Goal: Information Seeking & Learning: Learn about a topic

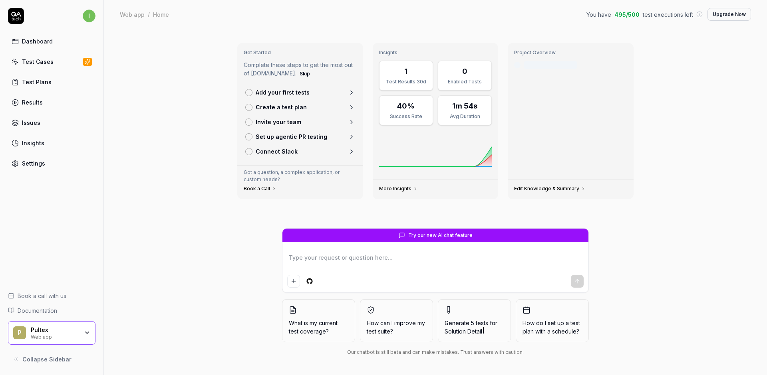
type textarea "*"
click at [48, 53] on div "Dashboard Test Cases Test Plans Results Issues Insights Settings" at bounding box center [51, 103] width 87 height 138
click at [47, 62] on div "Test Cases" at bounding box center [38, 62] width 32 height 8
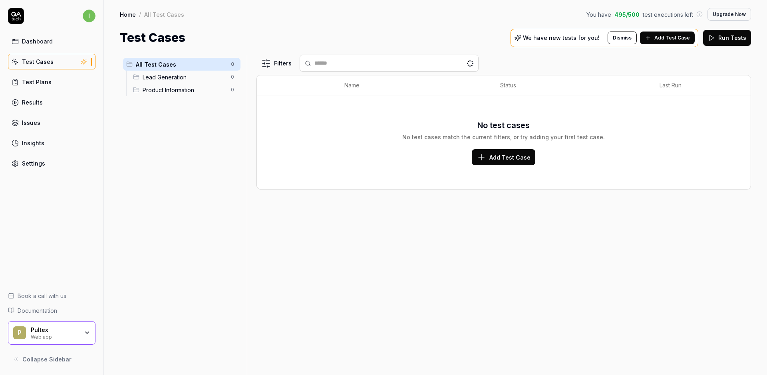
click at [33, 144] on div "Insights" at bounding box center [33, 143] width 22 height 8
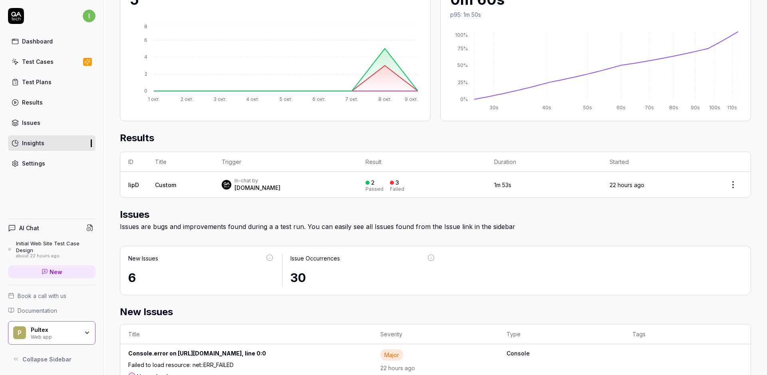
scroll to position [131, 0]
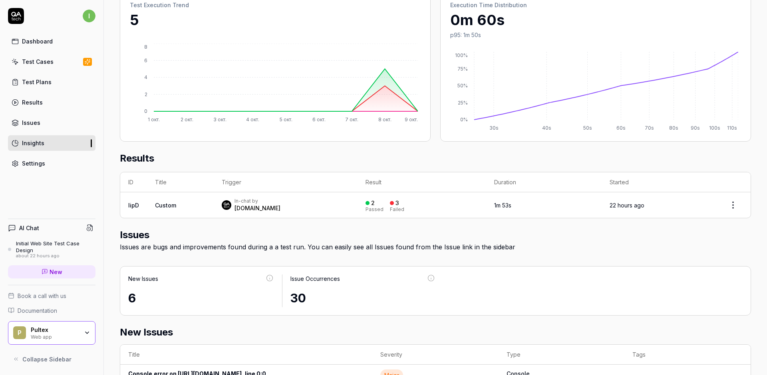
click at [390, 202] on div at bounding box center [392, 203] width 4 height 4
click at [390, 210] on div "Failed" at bounding box center [397, 209] width 14 height 5
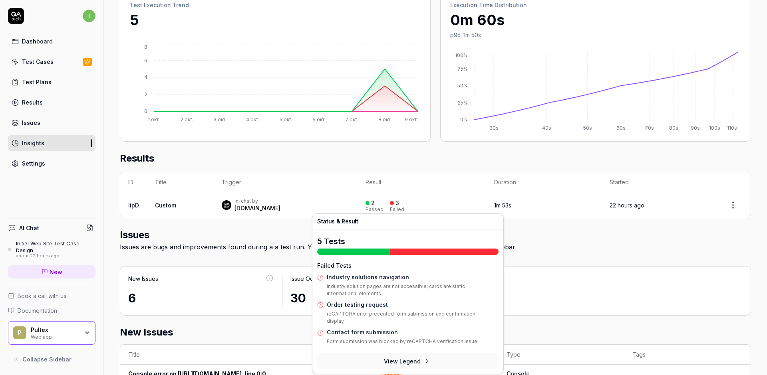
drag, startPoint x: 270, startPoint y: 215, endPoint x: 247, endPoint y: 210, distance: 23.0
click at [254, 215] on td "In-chat by [DOMAIN_NAME]" at bounding box center [286, 205] width 144 height 26
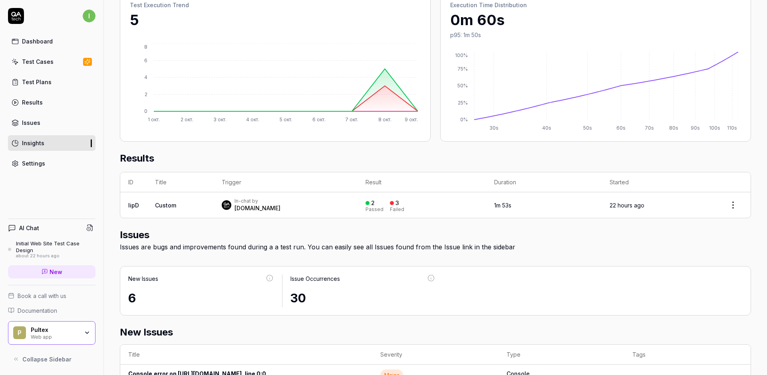
click at [247, 209] on div "[DOMAIN_NAME]" at bounding box center [257, 208] width 46 height 8
click at [365, 203] on div "2 Passed" at bounding box center [374, 205] width 18 height 13
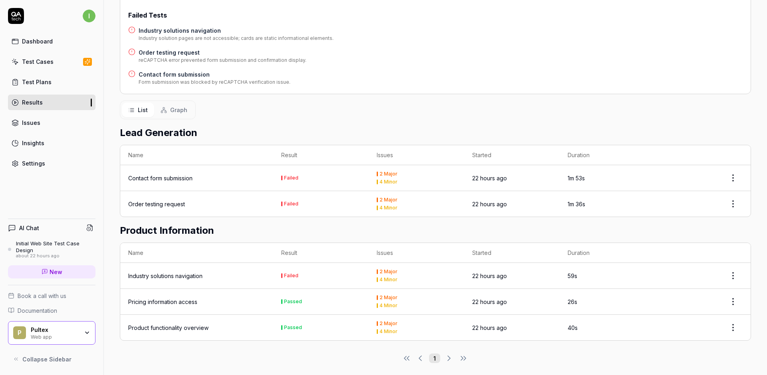
scroll to position [133, 0]
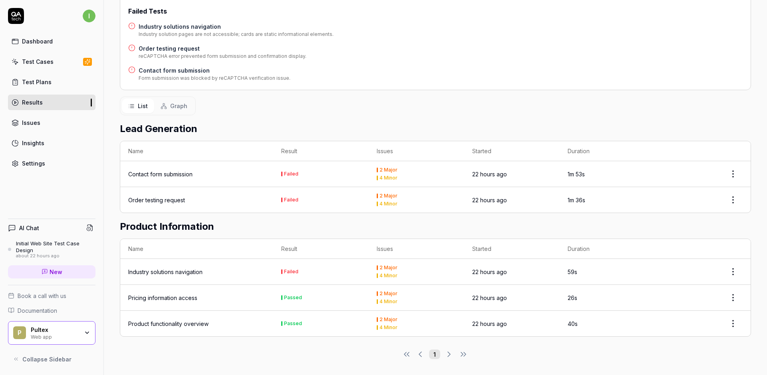
click at [173, 276] on div "Industry solutions navigation" at bounding box center [165, 272] width 74 height 8
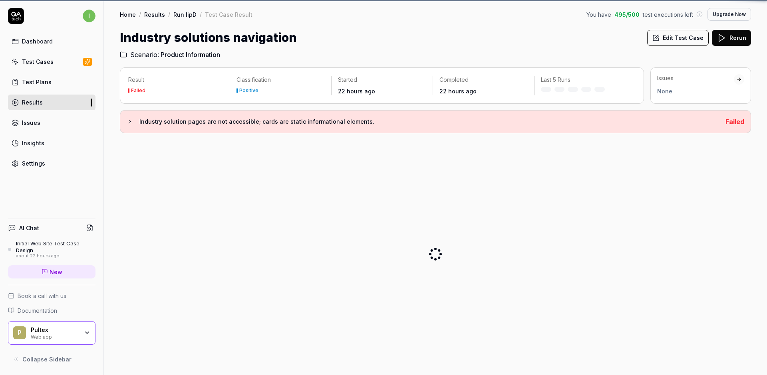
click at [211, 273] on div at bounding box center [435, 254] width 631 height 229
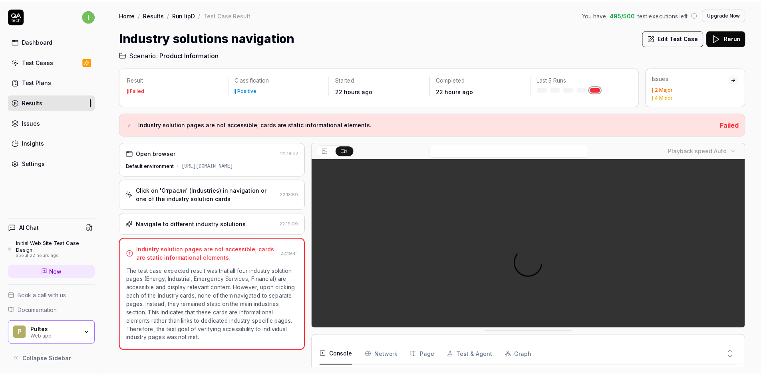
scroll to position [14, 0]
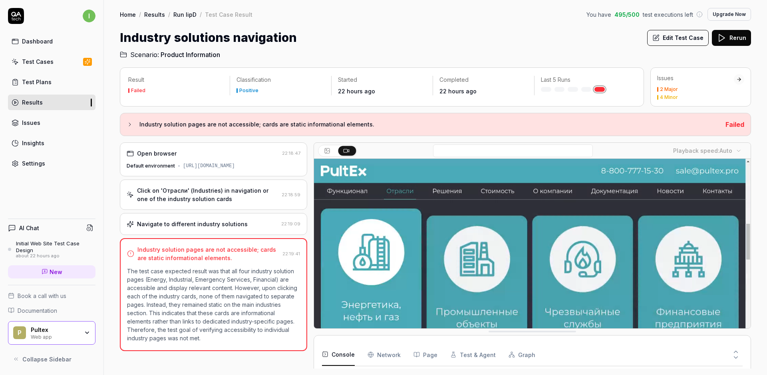
click at [129, 126] on icon at bounding box center [130, 124] width 6 height 6
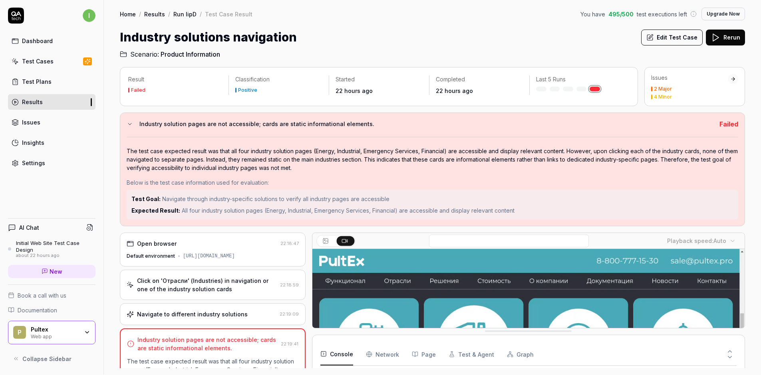
scroll to position [0, 0]
click at [506, 34] on div "Industry solutions navigation Edit Test Case Rerun" at bounding box center [432, 38] width 625 height 18
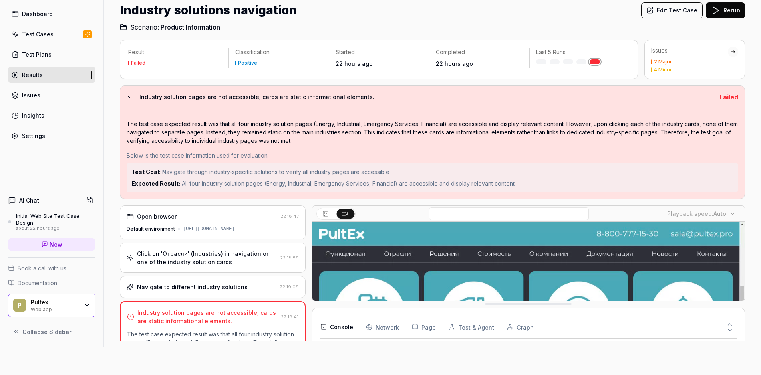
scroll to position [46, 0]
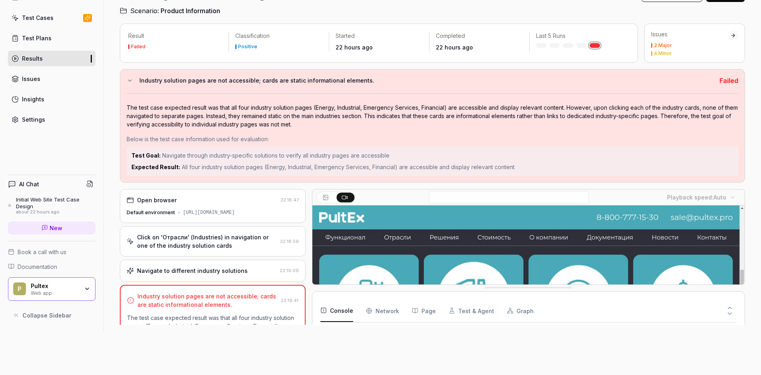
click at [157, 138] on div "Below is the test case information used for evaluation:" at bounding box center [432, 139] width 611 height 8
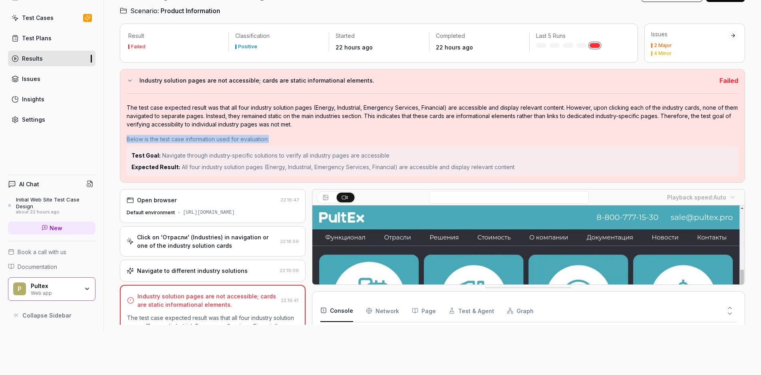
click at [157, 138] on div "Below is the test case information used for evaluation:" at bounding box center [432, 139] width 611 height 8
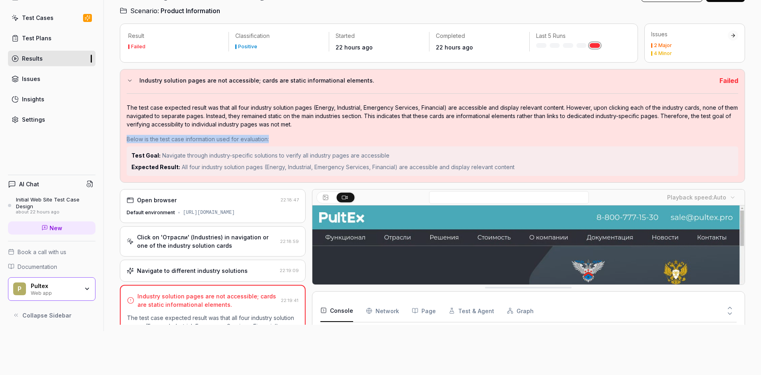
click at [157, 138] on div "Below is the test case information used for evaluation:" at bounding box center [432, 139] width 611 height 8
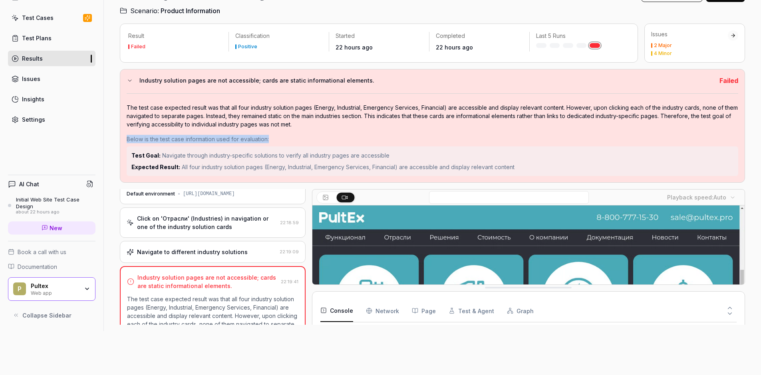
scroll to position [40, 0]
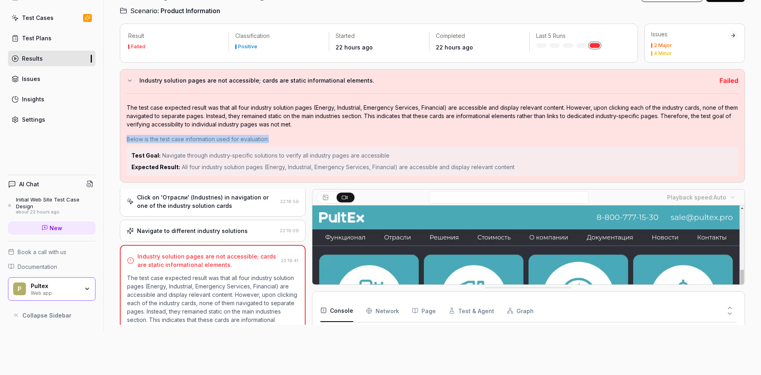
click at [327, 195] on icon at bounding box center [325, 197] width 6 height 6
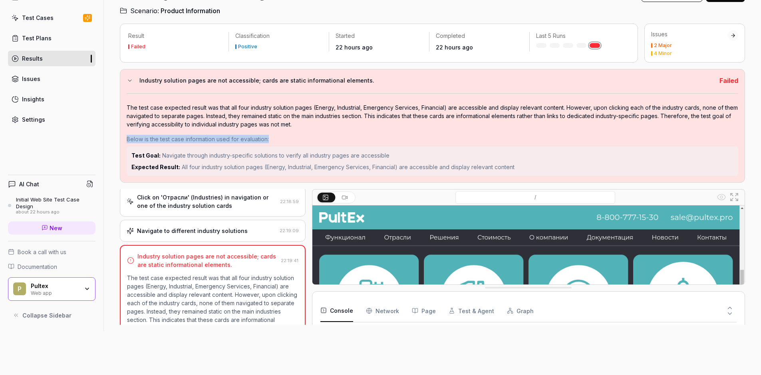
click at [349, 198] on button at bounding box center [346, 198] width 18 height 10
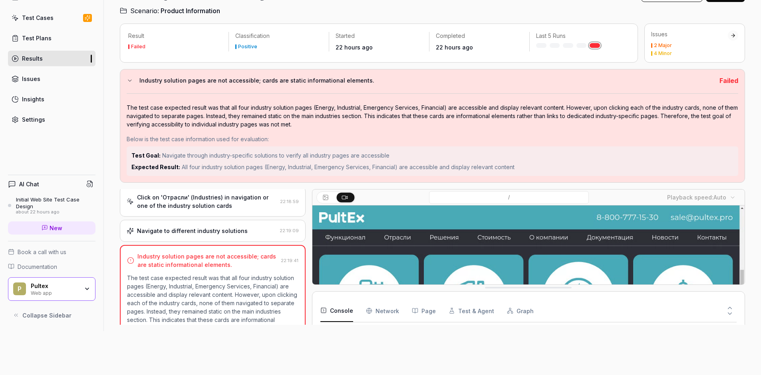
click at [239, 205] on div "Click on 'Отрасли' (Industries) in navigation or one of the industry solution c…" at bounding box center [207, 201] width 140 height 17
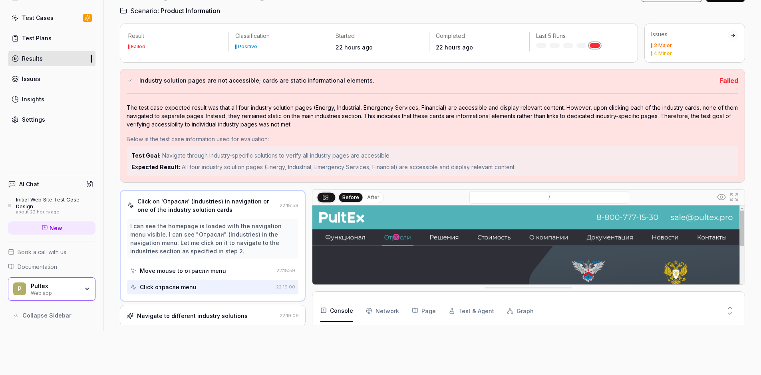
scroll to position [53, 0]
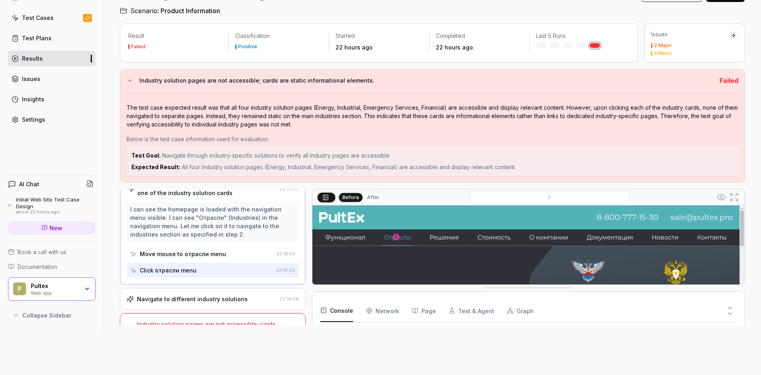
click at [189, 296] on div "Navigate to different industry solutions" at bounding box center [192, 299] width 111 height 8
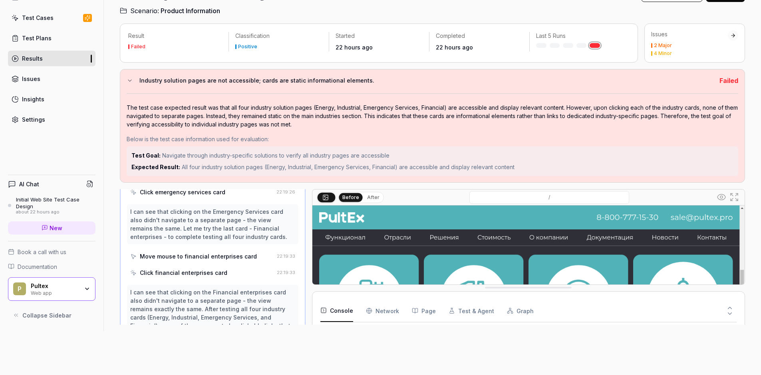
scroll to position [426, 0]
click at [198, 257] on div "Move mouse to financial enterprises card" at bounding box center [198, 257] width 117 height 8
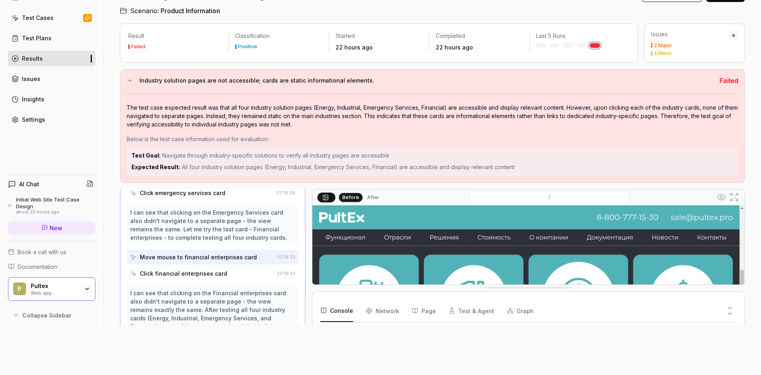
click at [375, 196] on button "After" at bounding box center [373, 197] width 19 height 9
drag, startPoint x: 528, startPoint y: 287, endPoint x: 541, endPoint y: 271, distance: 20.5
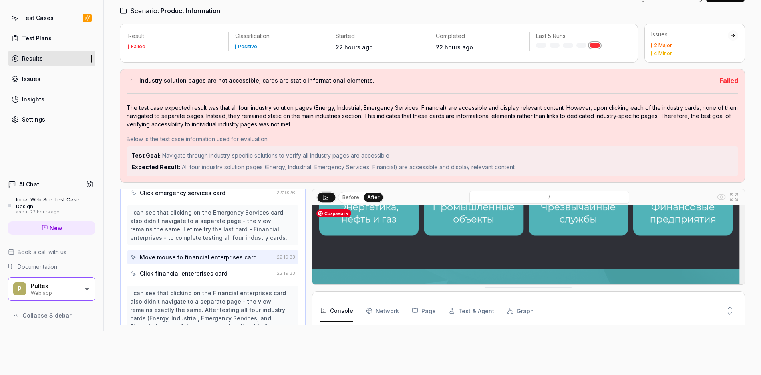
scroll to position [187, 0]
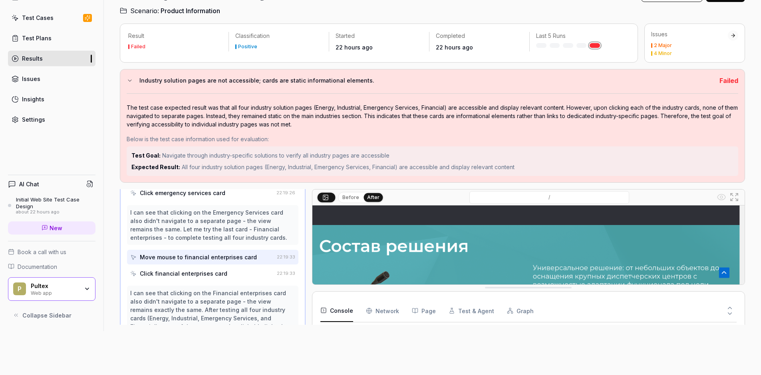
click at [234, 254] on div "Move mouse to financial enterprises card" at bounding box center [198, 257] width 117 height 8
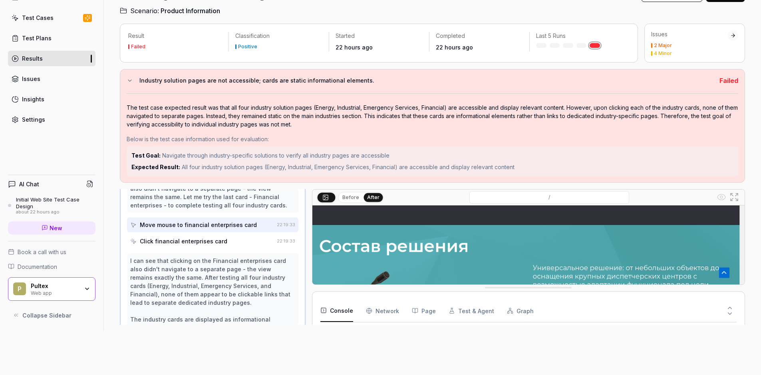
scroll to position [466, 0]
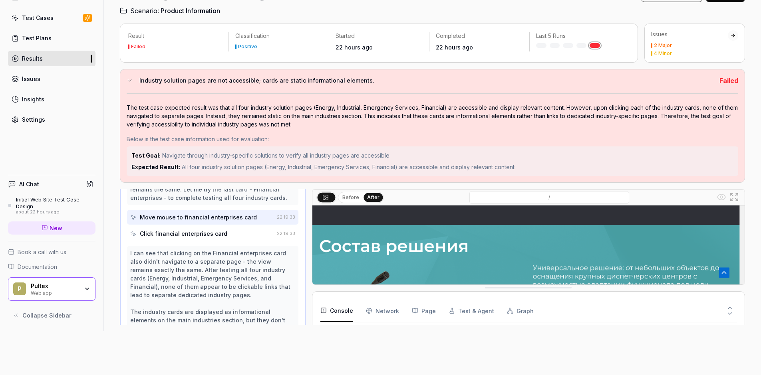
click at [216, 230] on div "Click financial enterprises card" at bounding box center [183, 234] width 87 height 8
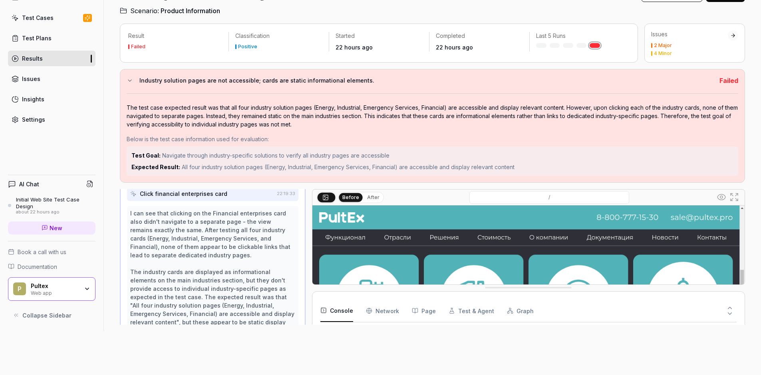
scroll to position [579, 0]
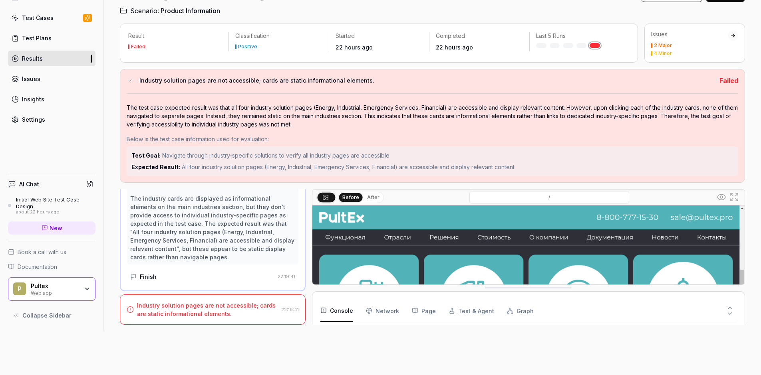
click at [191, 307] on div "Industry solution pages are not accessible; cards are static informational elem…" at bounding box center [207, 309] width 141 height 17
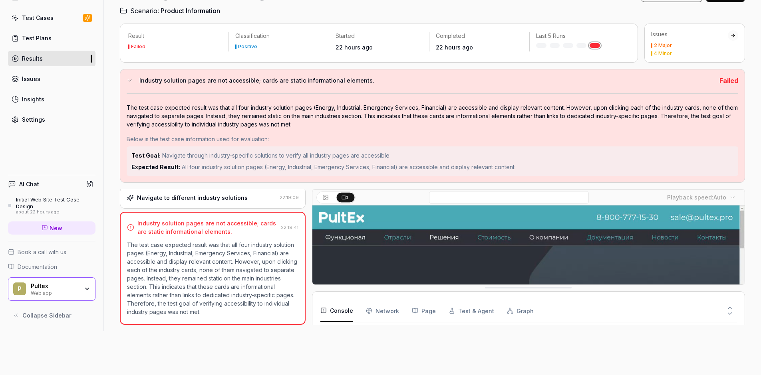
scroll to position [73, 0]
click at [346, 198] on icon at bounding box center [344, 197] width 6 height 6
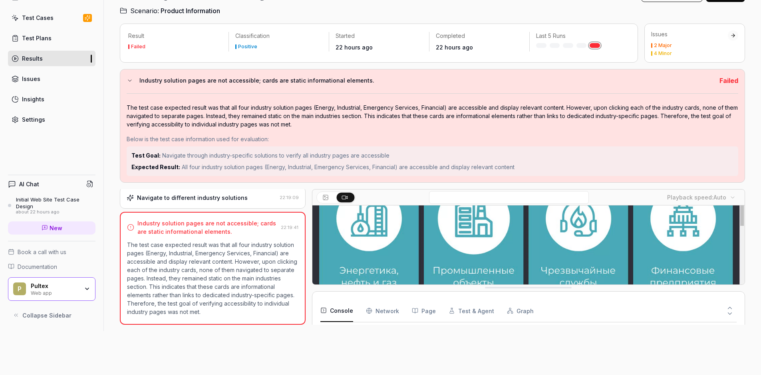
scroll to position [80, 0]
drag, startPoint x: 571, startPoint y: 288, endPoint x: 571, endPoint y: 296, distance: 8.4
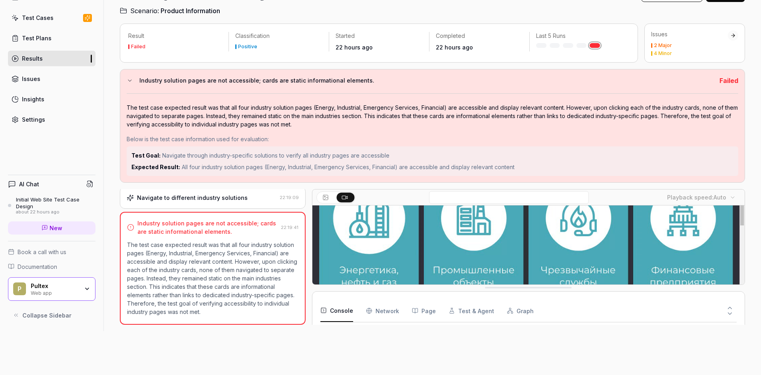
drag, startPoint x: 566, startPoint y: 285, endPoint x: 553, endPoint y: 272, distance: 17.5
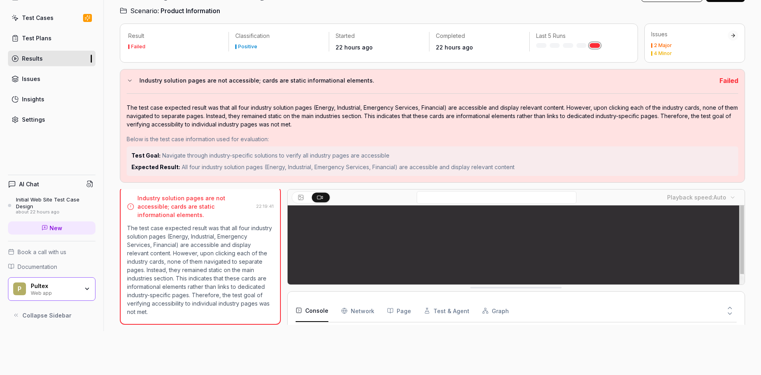
scroll to position [107, 0]
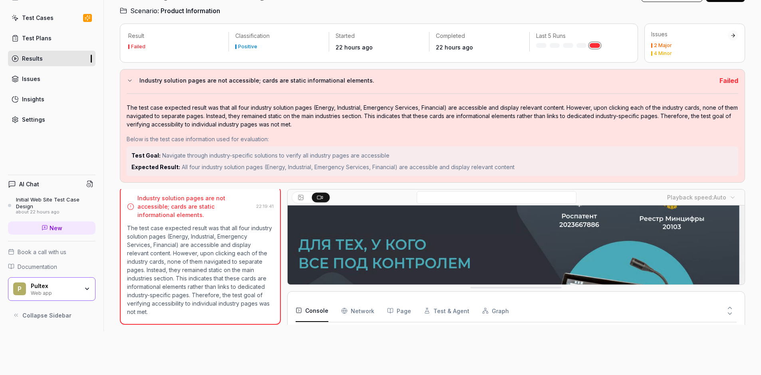
click at [284, 191] on div at bounding box center [284, 257] width 6 height 136
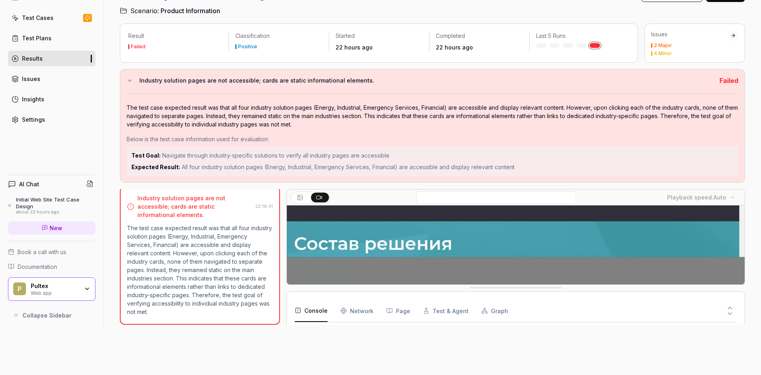
scroll to position [0, 0]
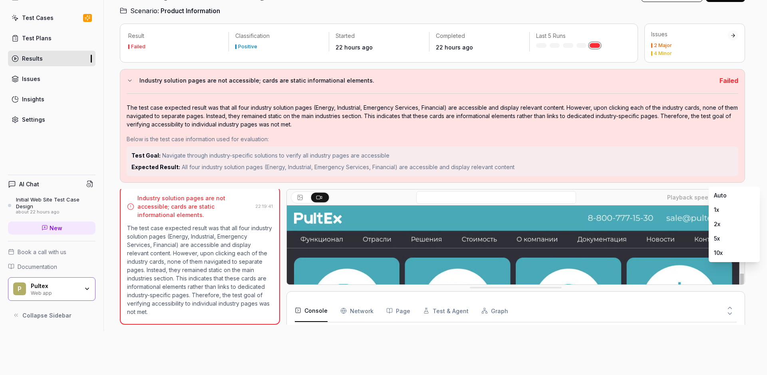
click at [720, 181] on html "i Dashboard Test Cases Test Plans Results Issues Insights Settings AI Chat Init…" at bounding box center [383, 143] width 767 height 375
click at [627, 193] on html "i Dashboard Test Cases Test Plans Results Issues Insights Settings AI Chat Init…" at bounding box center [383, 143] width 767 height 375
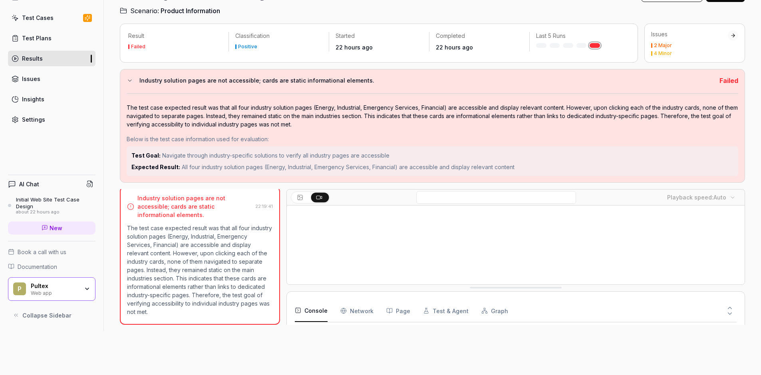
click at [623, 191] on div at bounding box center [496, 197] width 332 height 13
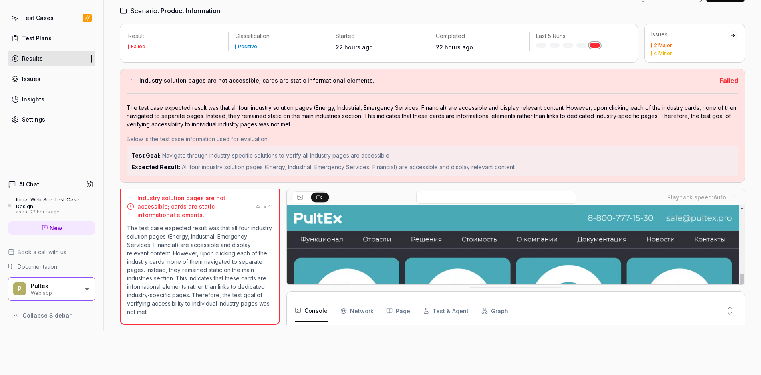
drag, startPoint x: 623, startPoint y: 194, endPoint x: 629, endPoint y: 150, distance: 44.3
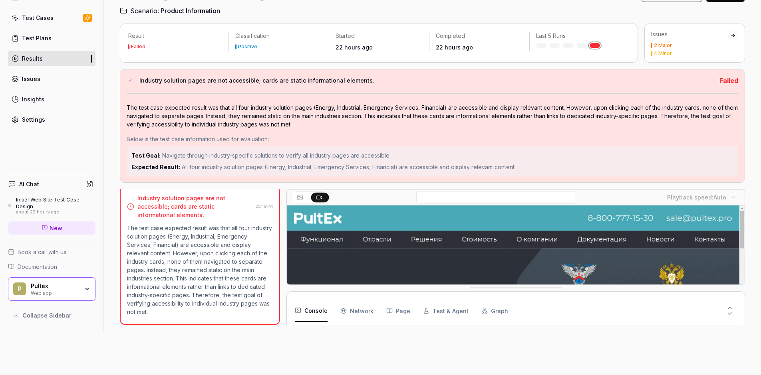
click at [629, 150] on div "Result Failed Classification Positive Started 22 hours ago Completed 22 hours a…" at bounding box center [432, 174] width 625 height 301
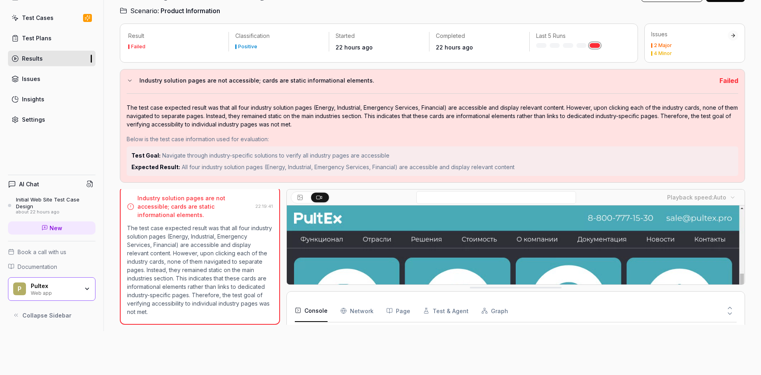
drag, startPoint x: 718, startPoint y: 288, endPoint x: 723, endPoint y: 353, distance: 65.7
